Goal: Information Seeking & Learning: Learn about a topic

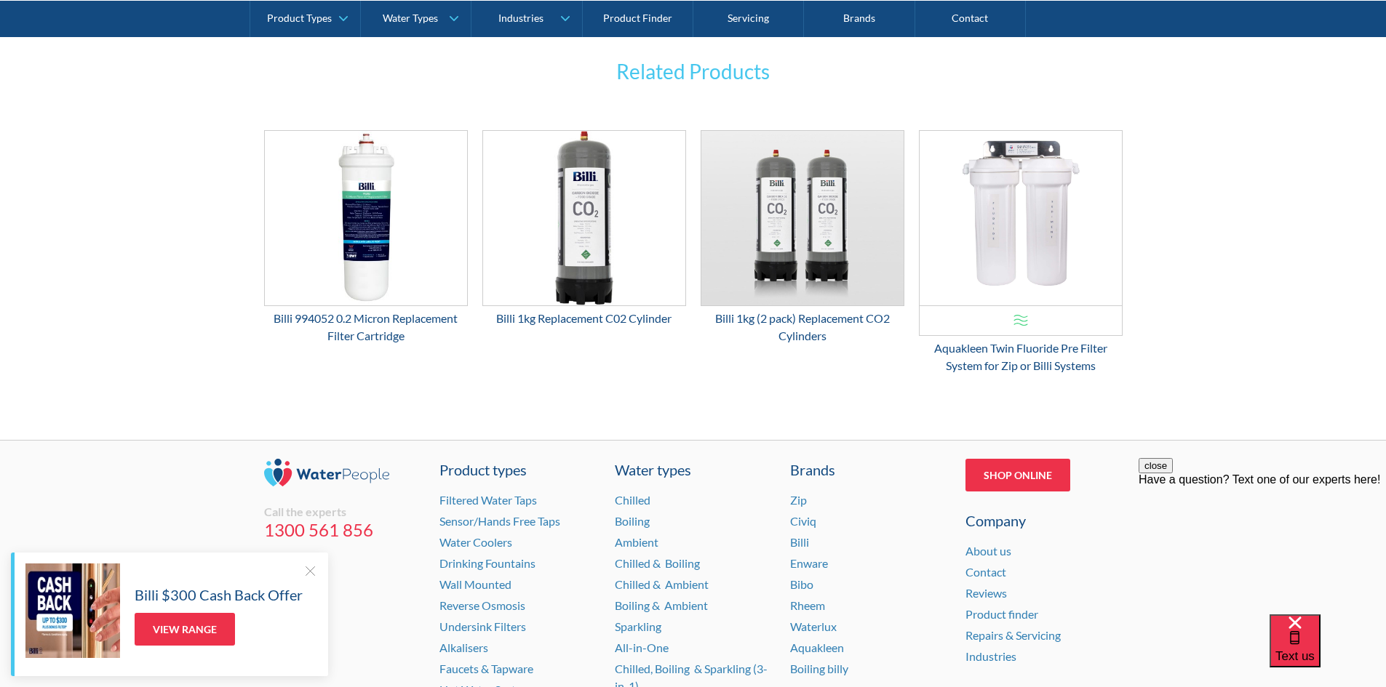
scroll to position [2596, 0]
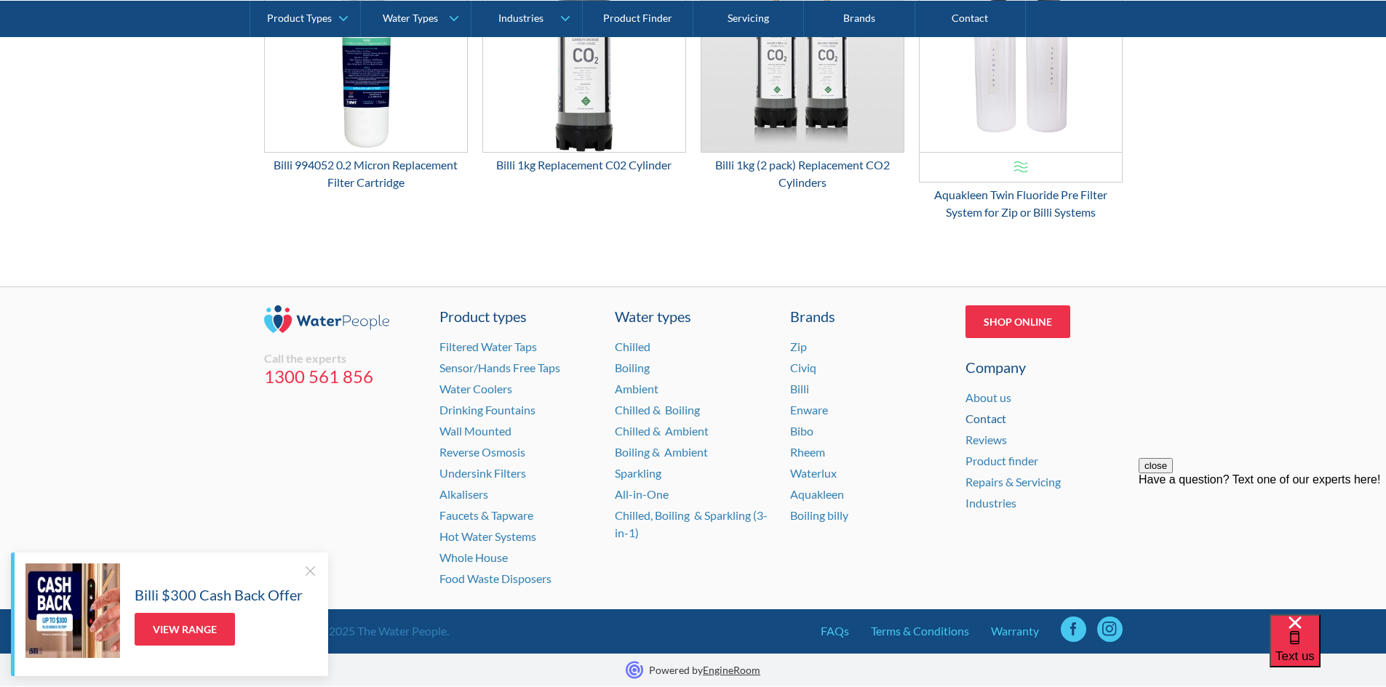
click at [991, 419] on link "Contact" at bounding box center [985, 419] width 41 height 14
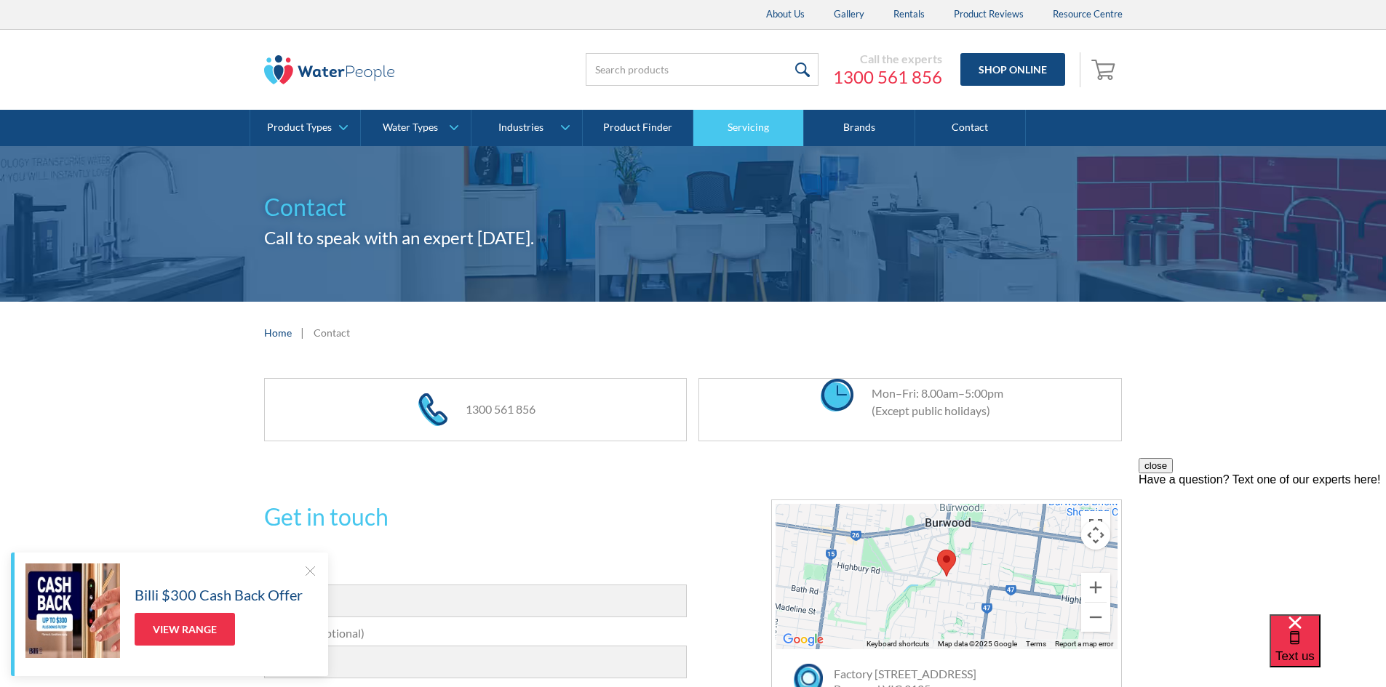
click at [740, 135] on link "Servicing" at bounding box center [748, 128] width 111 height 36
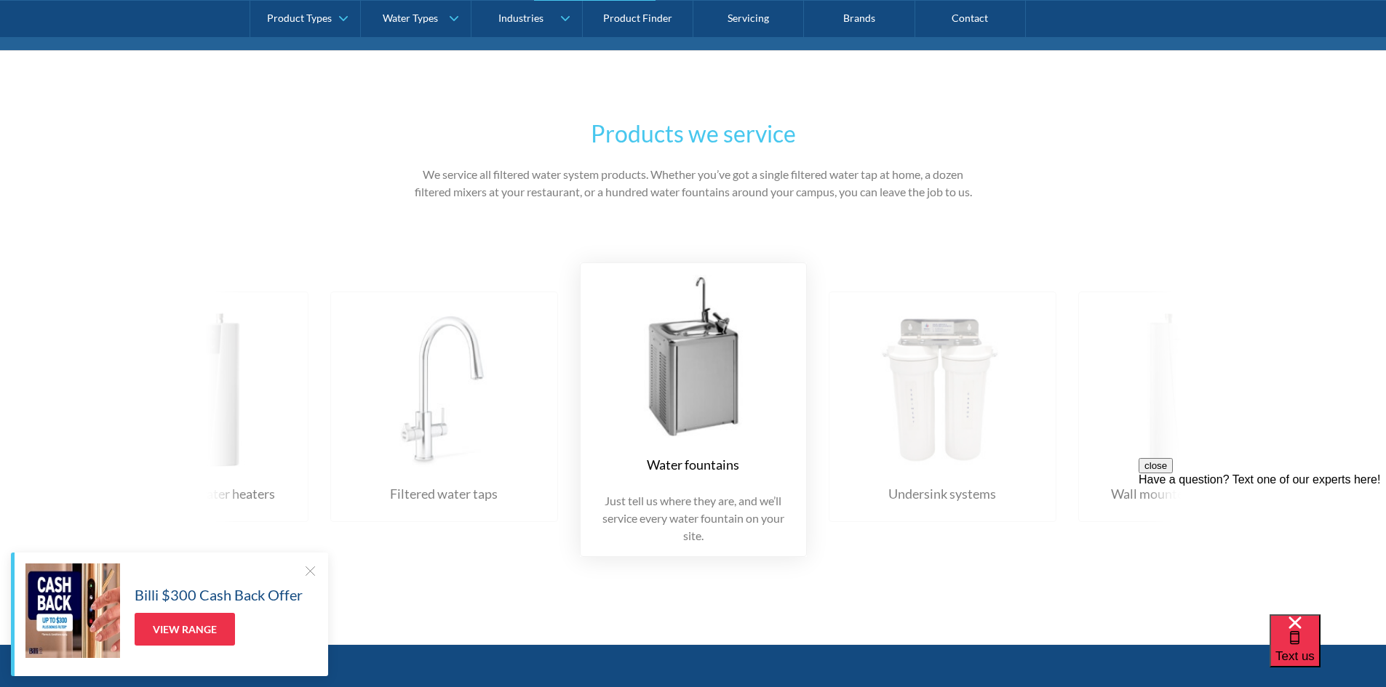
scroll to position [2255, 0]
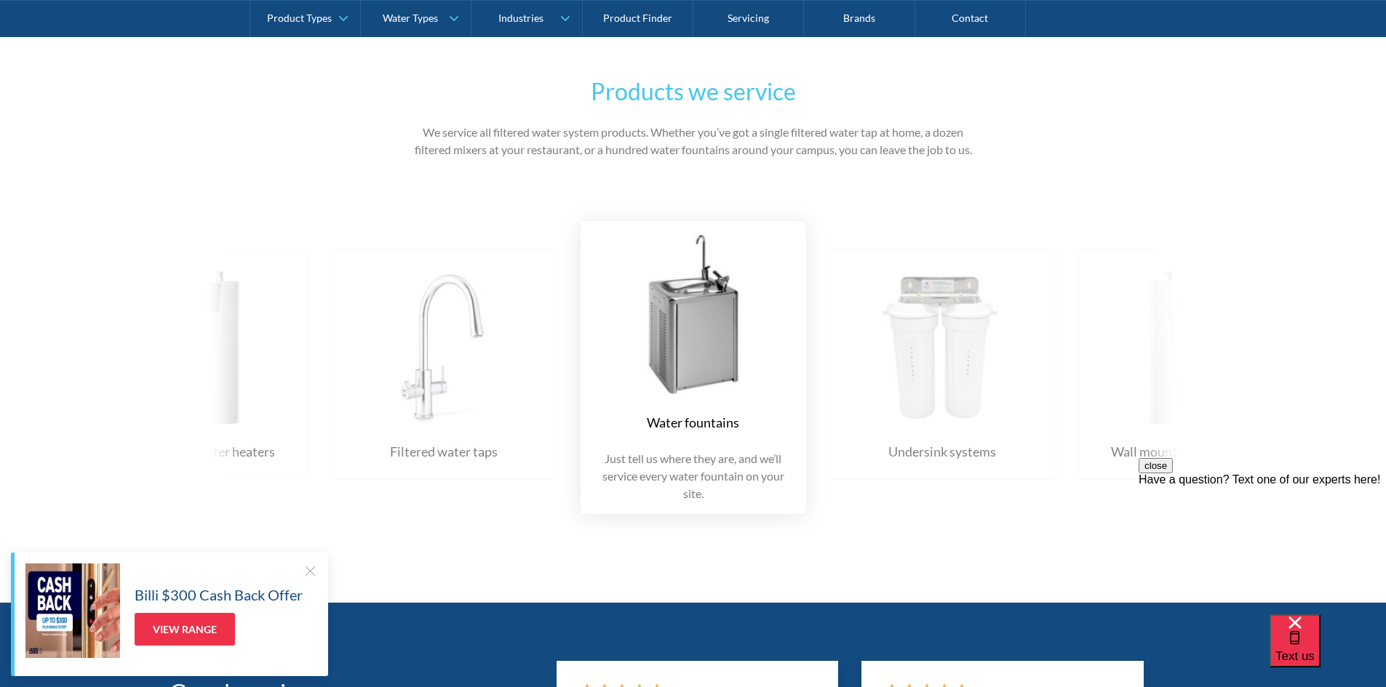
click at [435, 389] on img at bounding box center [444, 343] width 198 height 163
click at [428, 395] on img at bounding box center [444, 343] width 198 height 163
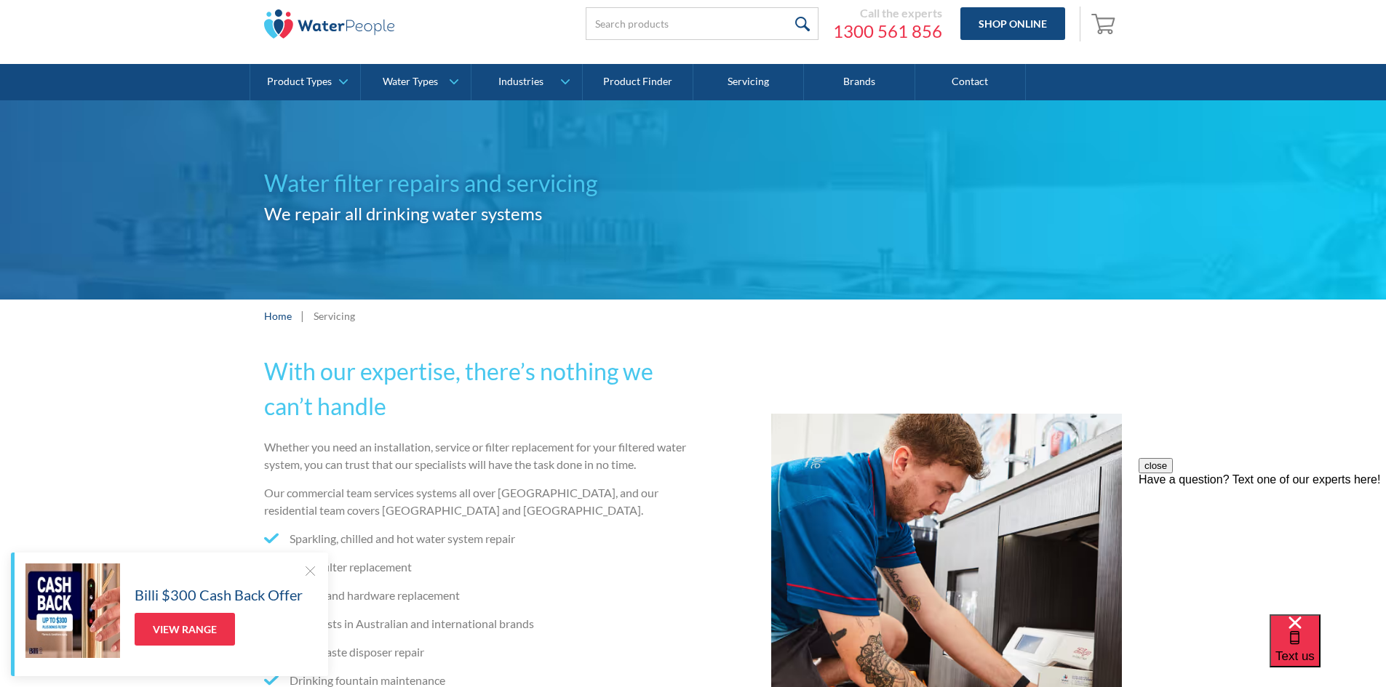
scroll to position [0, 0]
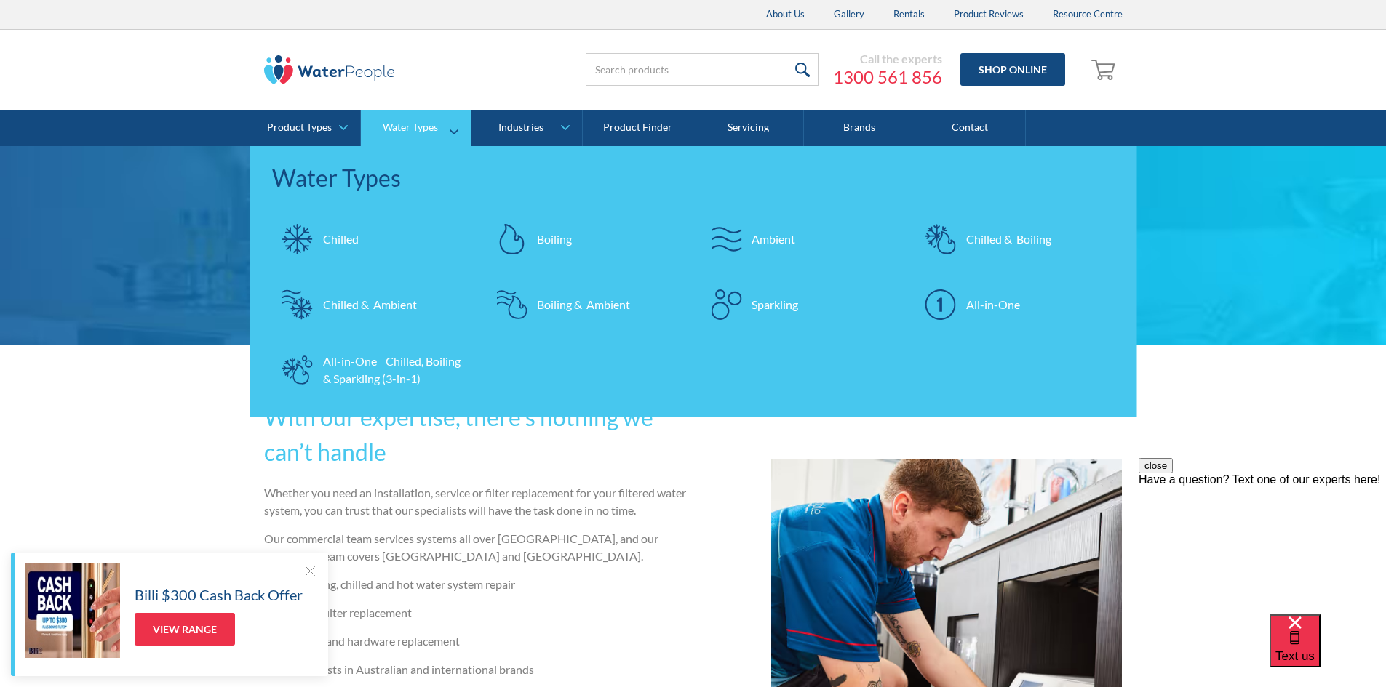
click at [388, 307] on div "Chilled & Ambient" at bounding box center [370, 304] width 94 height 17
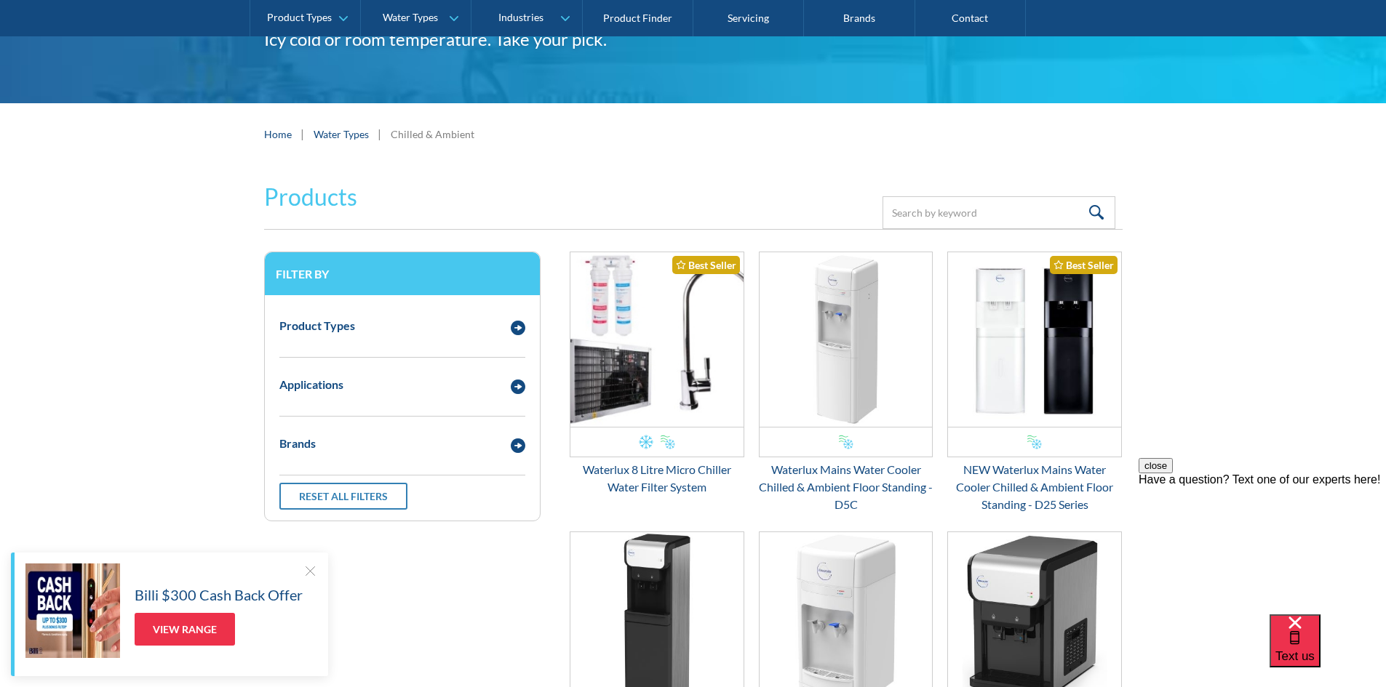
scroll to position [145, 0]
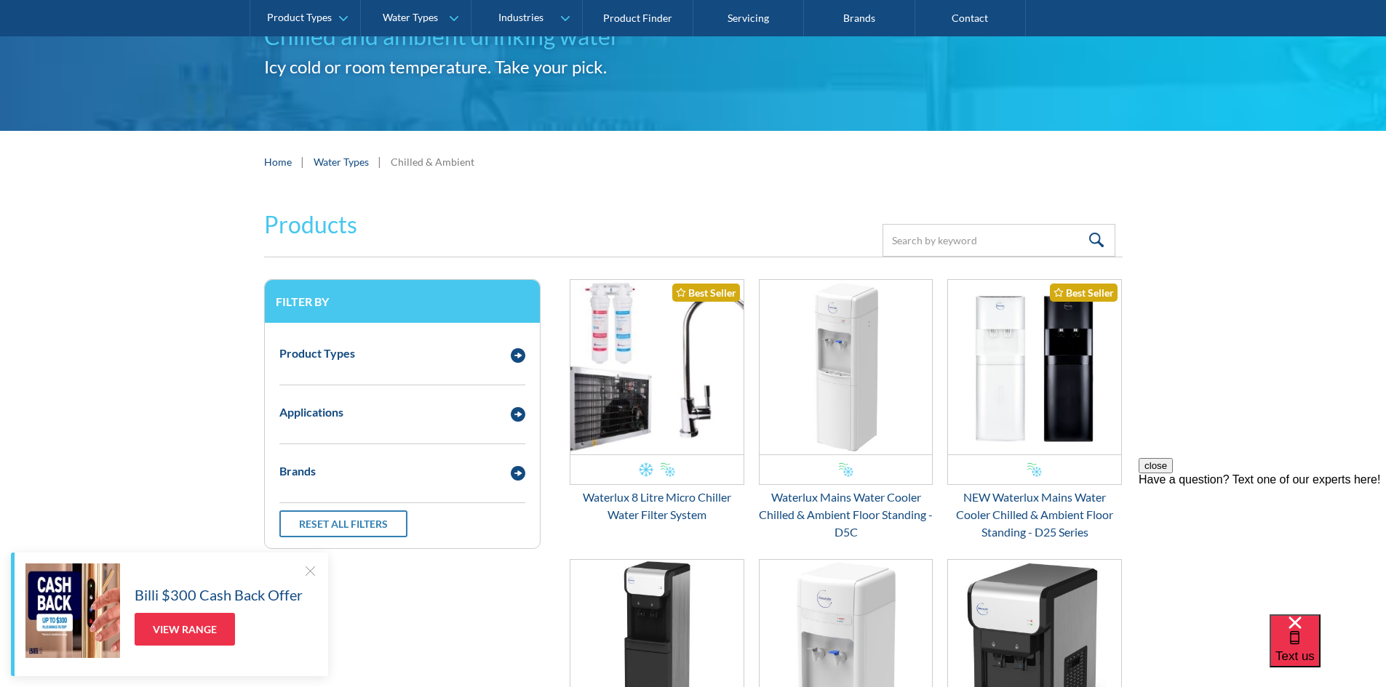
click at [347, 162] on link "Water Types" at bounding box center [341, 161] width 55 height 15
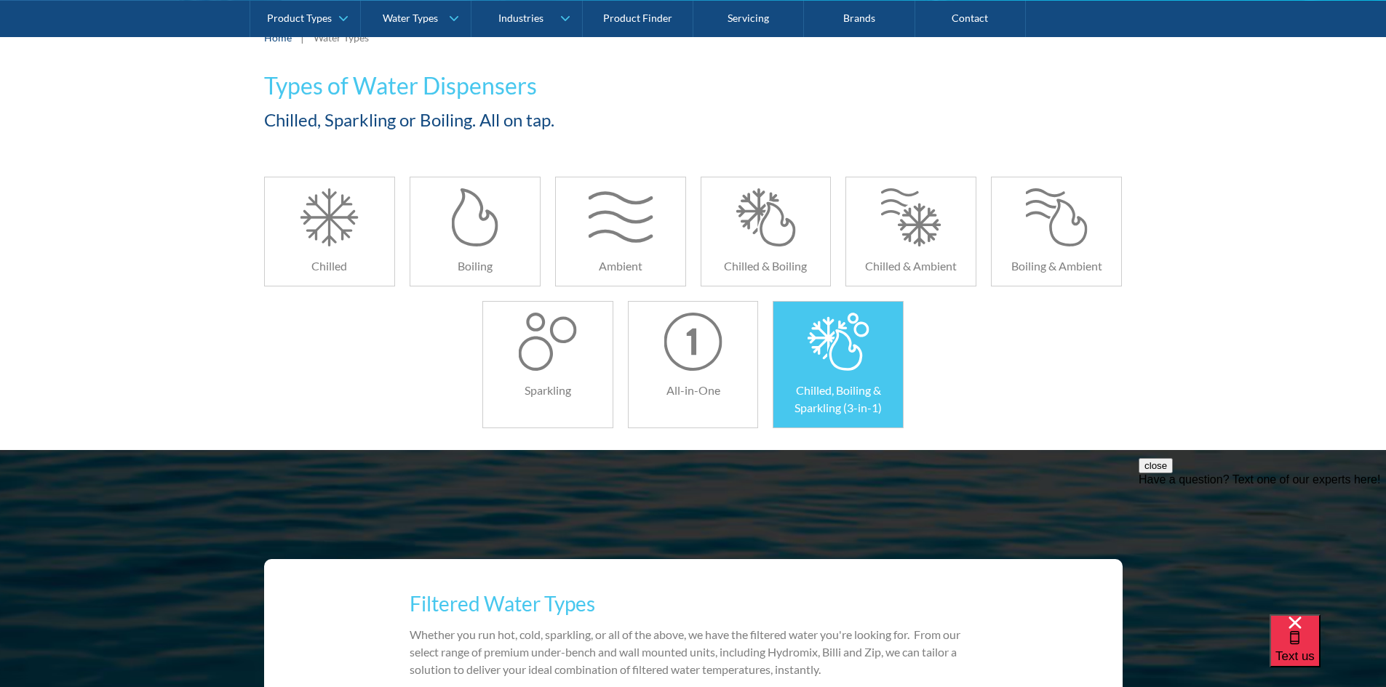
click at [850, 367] on div at bounding box center [838, 342] width 65 height 58
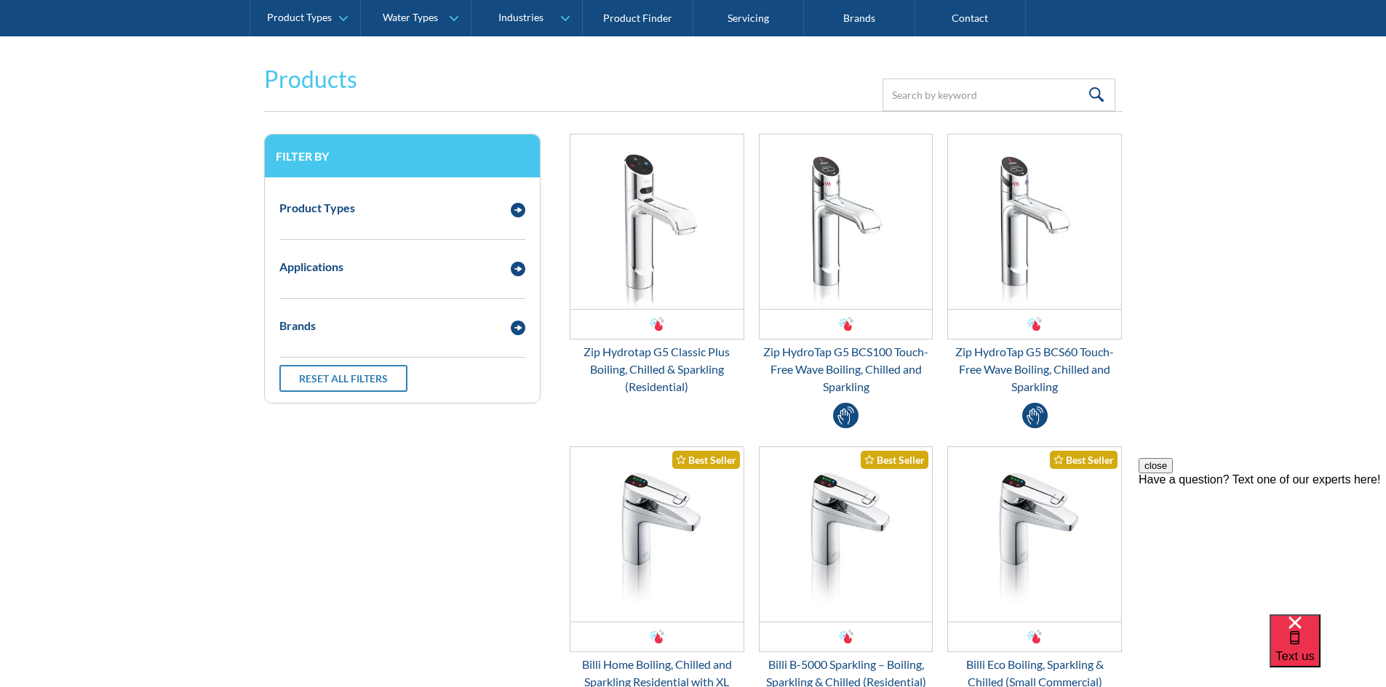
click at [1173, 474] on button "close" at bounding box center [1155, 465] width 34 height 15
click at [1036, 417] on div "Email Form 3" at bounding box center [1034, 415] width 25 height 25
click at [843, 416] on div "Email Form 3" at bounding box center [845, 415] width 25 height 25
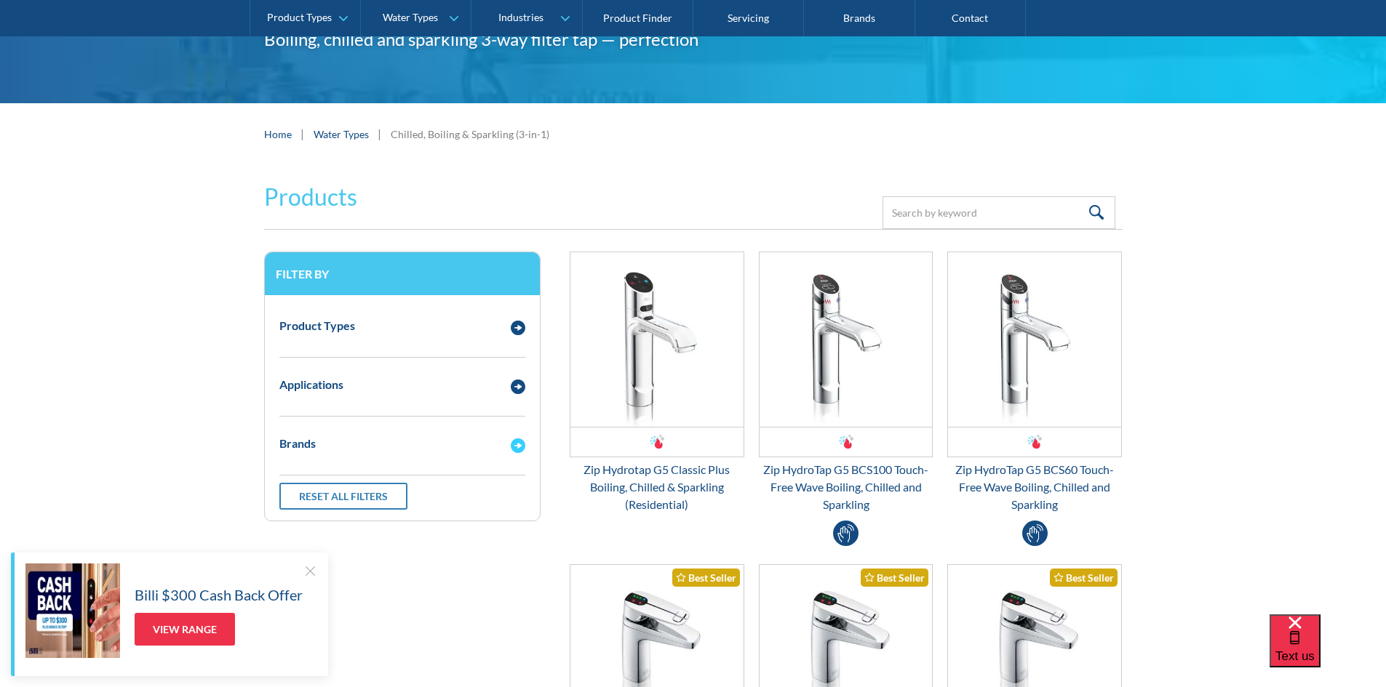
scroll to position [218, 0]
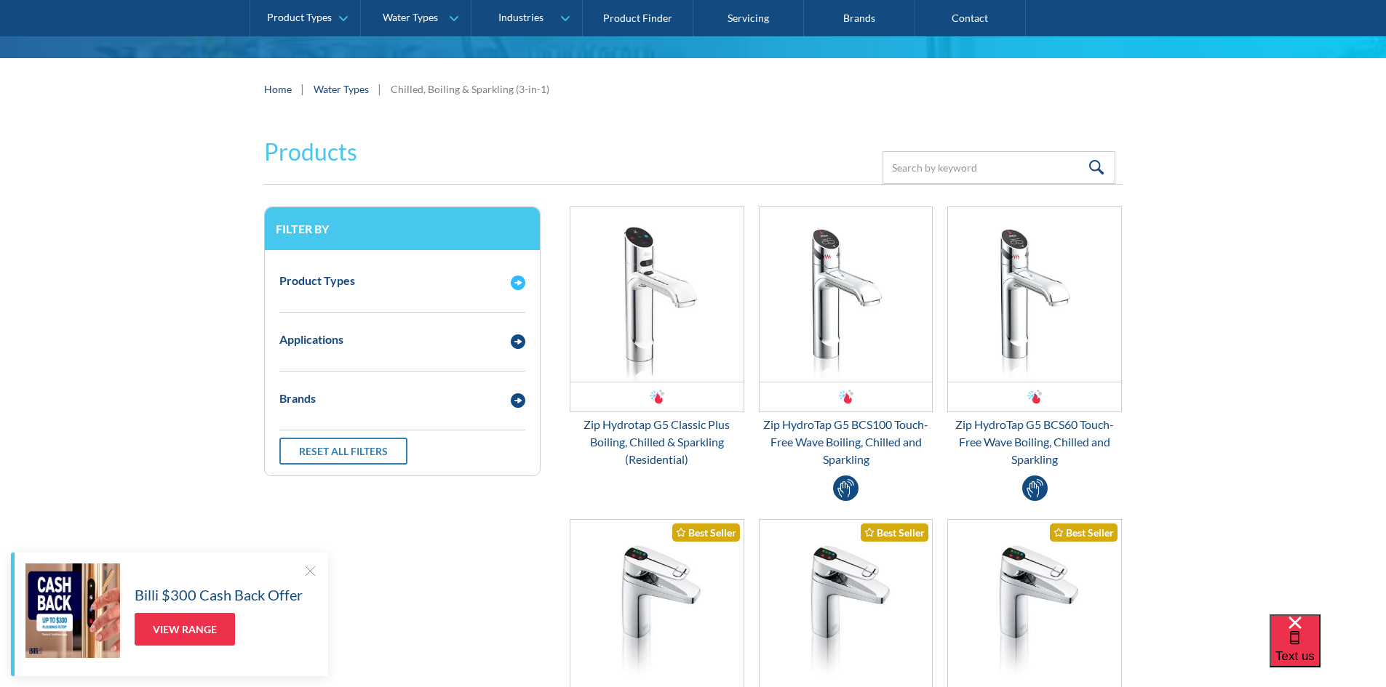
click at [494, 292] on div "Product Types" at bounding box center [402, 281] width 260 height 40
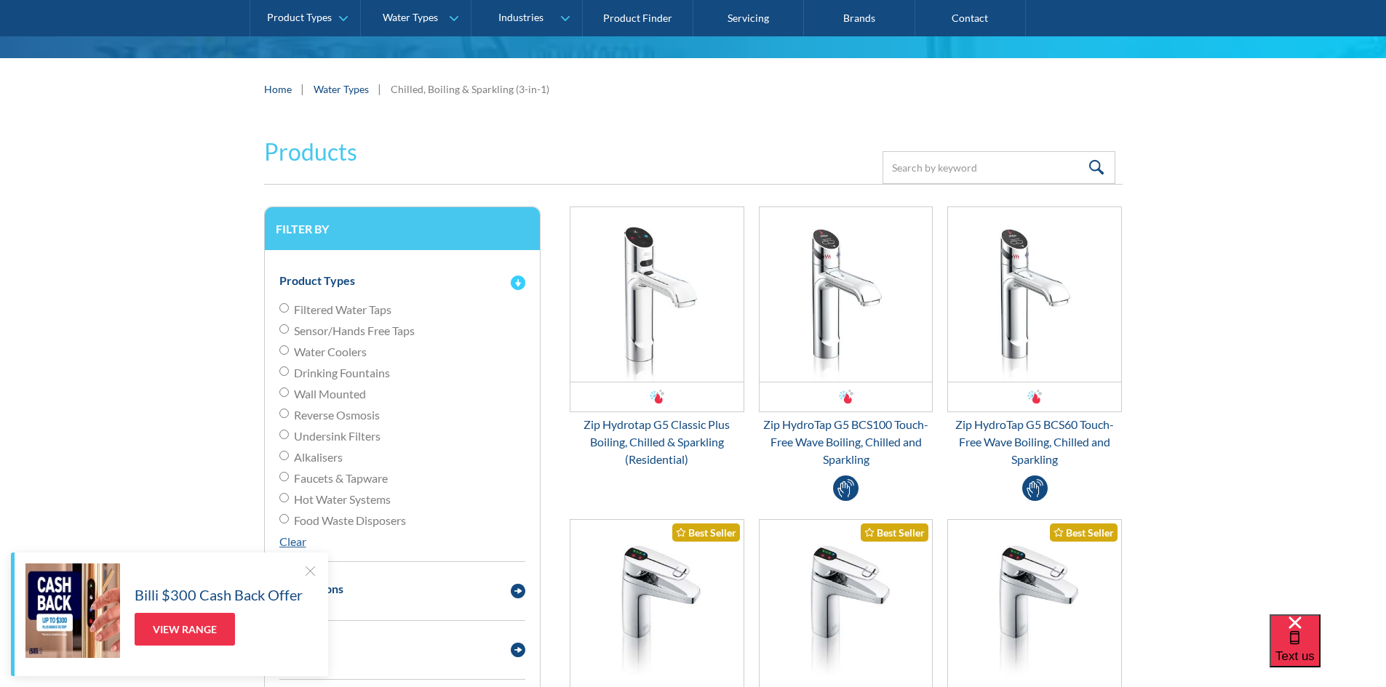
click at [494, 292] on div "Product Types" at bounding box center [402, 281] width 260 height 40
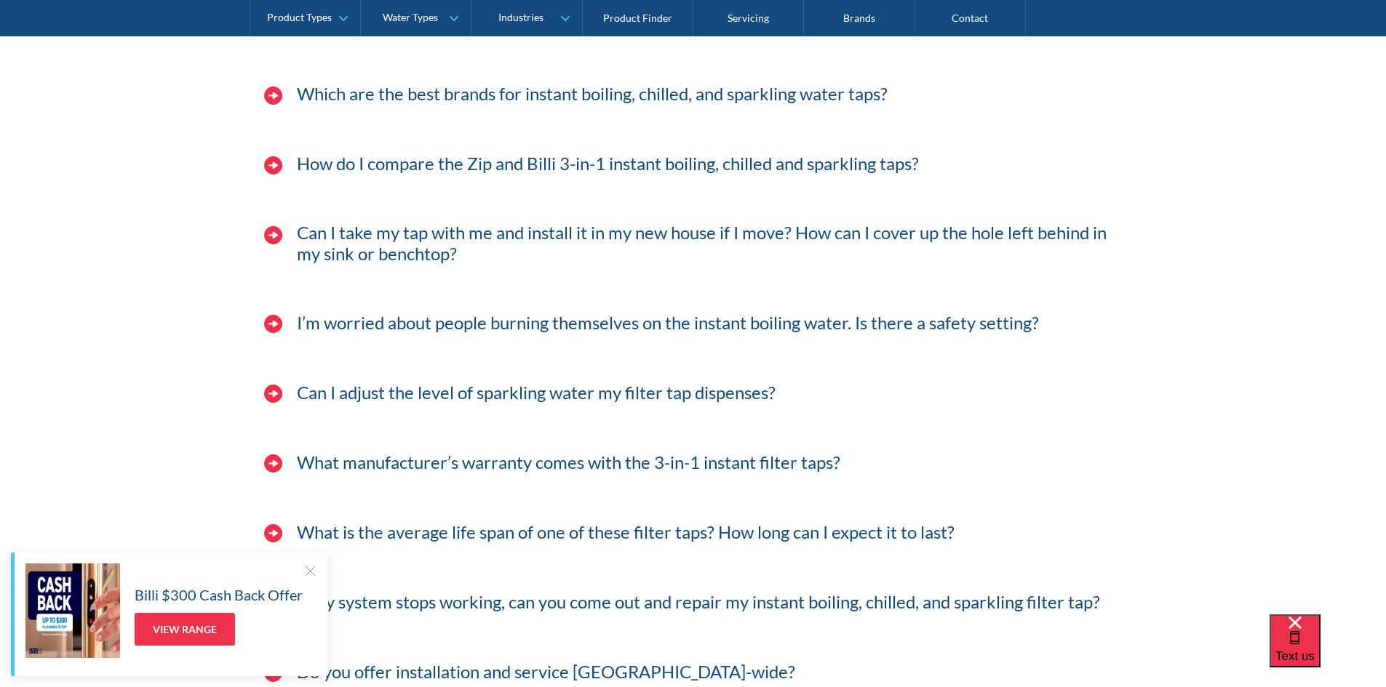
scroll to position [4801, 0]
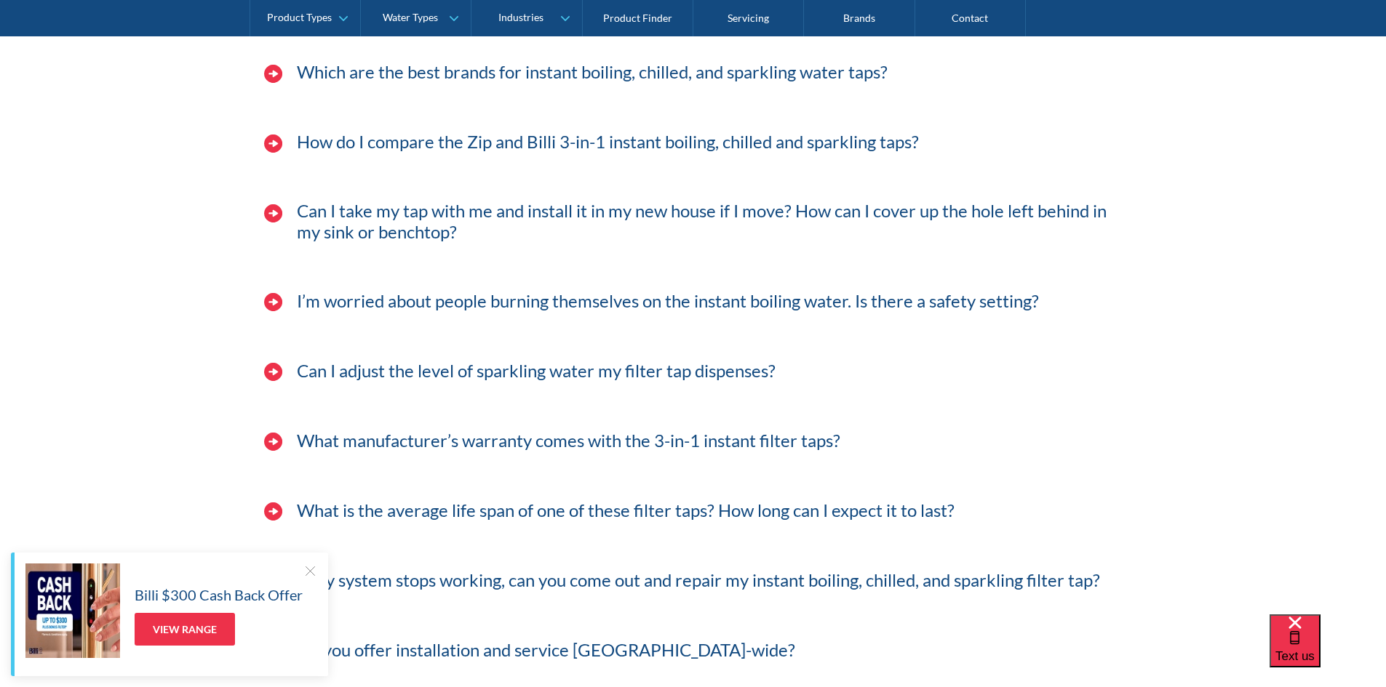
click at [413, 213] on h3 "Can I take my tap with me and install it in my new house if I move? How can I c…" at bounding box center [710, 222] width 826 height 42
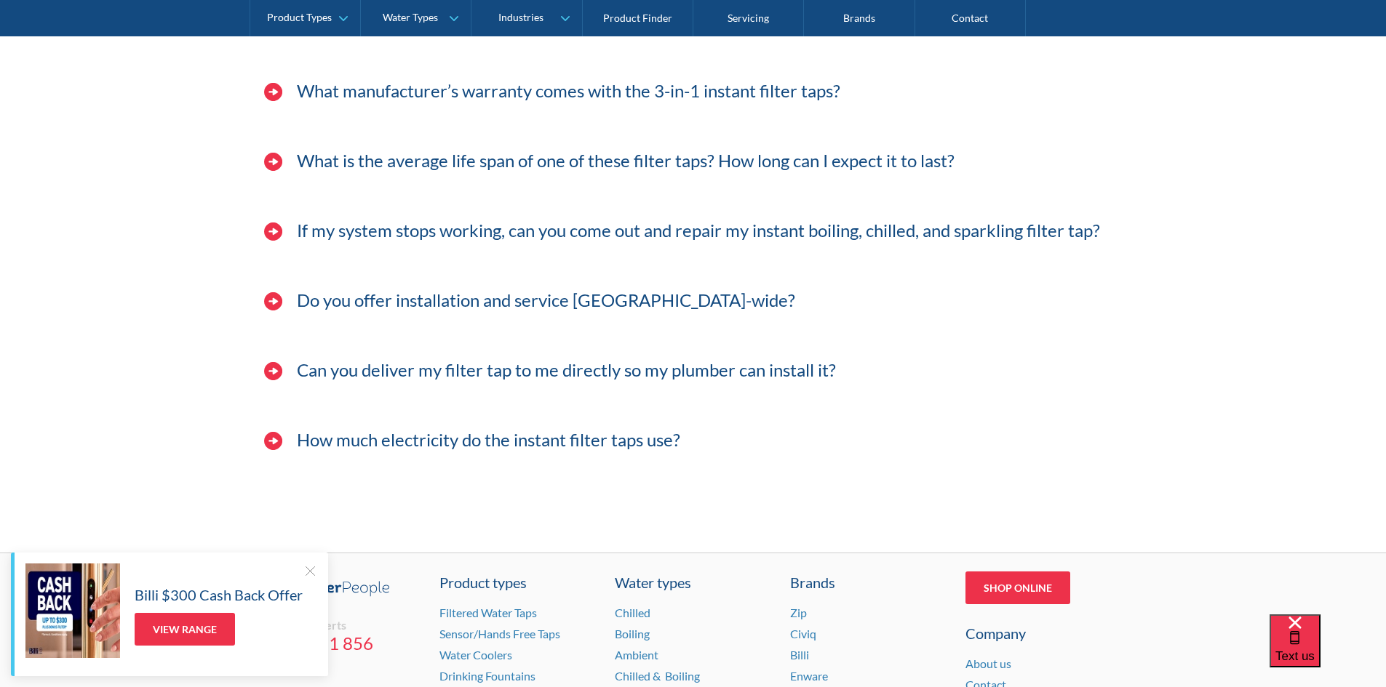
scroll to position [5238, 0]
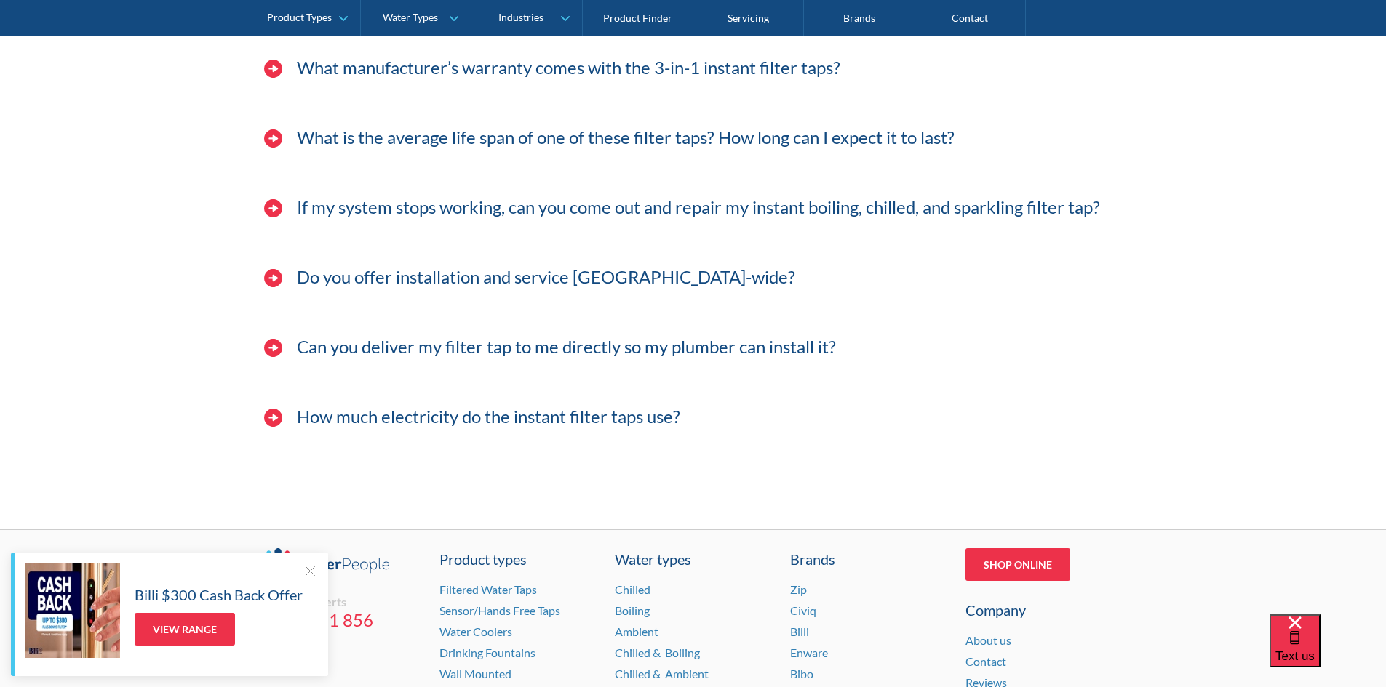
click at [402, 284] on h3 "Do you offer installation and service [GEOGRAPHIC_DATA]-wide?" at bounding box center [546, 277] width 498 height 21
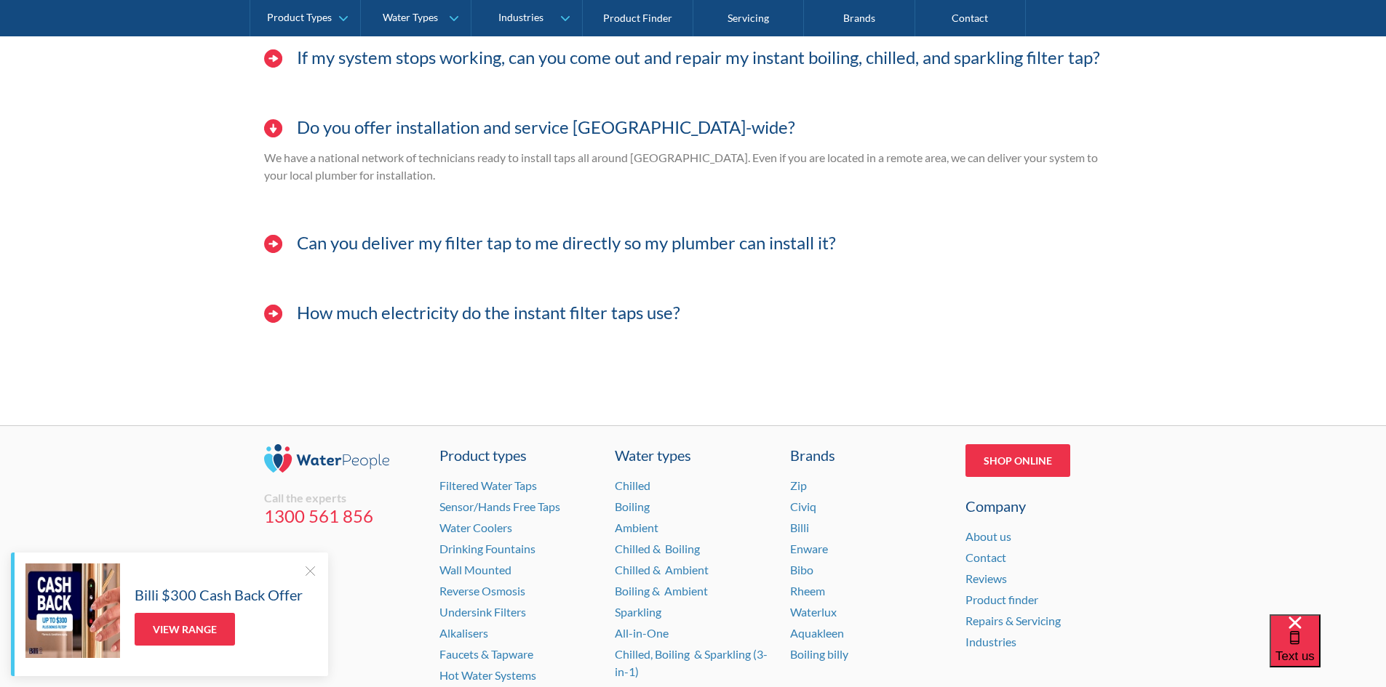
scroll to position [5456, 0]
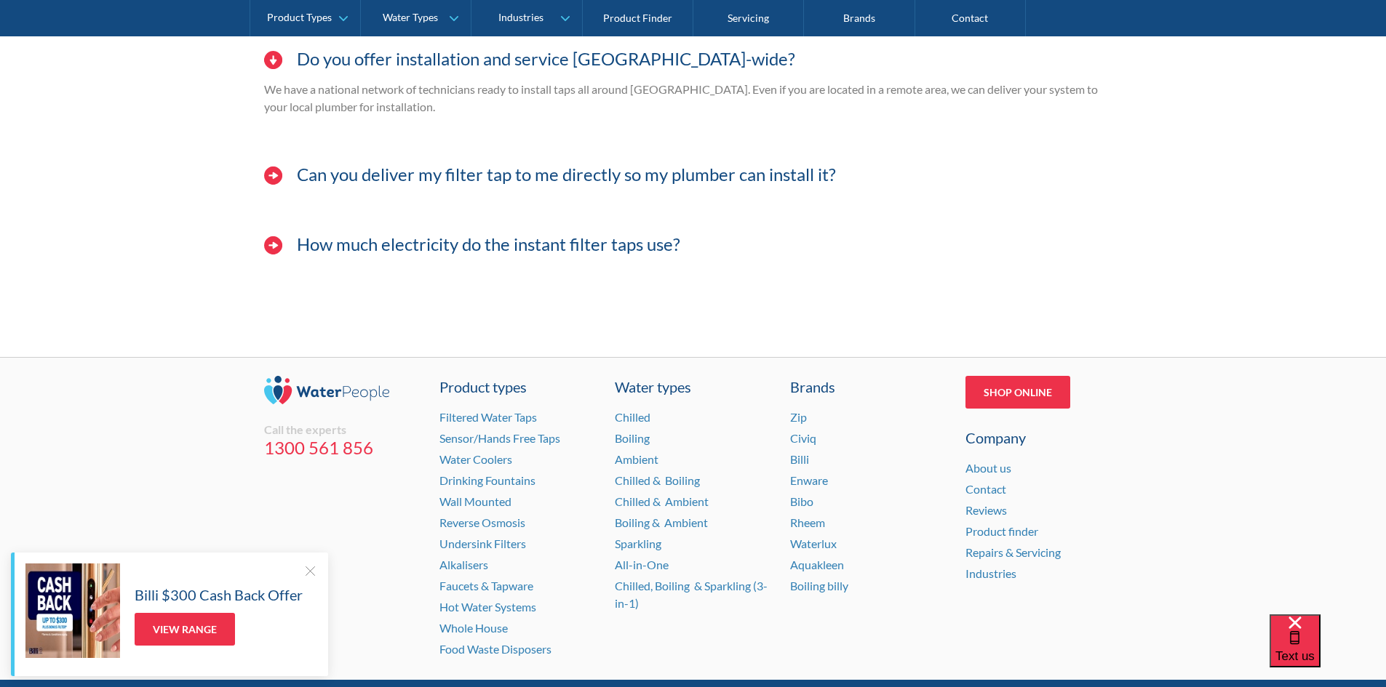
click at [446, 180] on h3 "Can you deliver my filter tap to me directly so my plumber can install it?" at bounding box center [566, 174] width 539 height 21
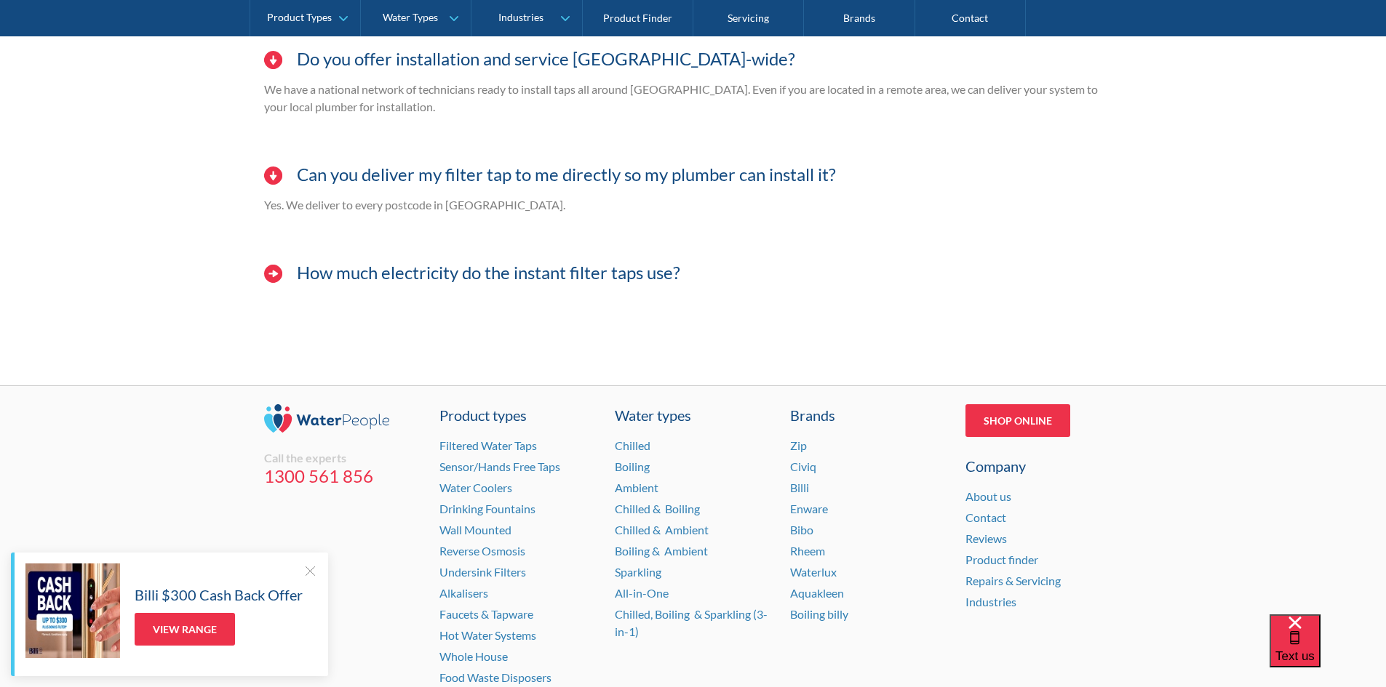
click at [452, 278] on h3 "How much electricity do the instant filter taps use?" at bounding box center [488, 273] width 383 height 21
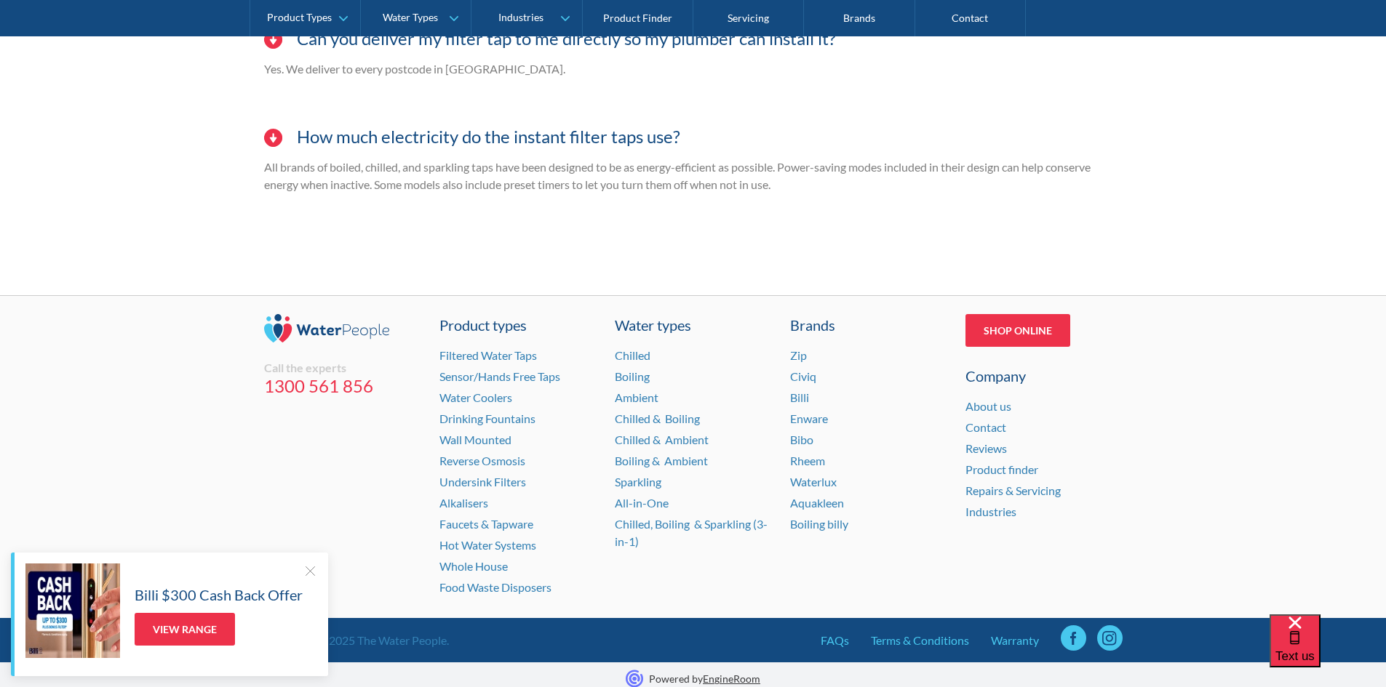
scroll to position [5601, 0]
